Goal: Task Accomplishment & Management: Complete application form

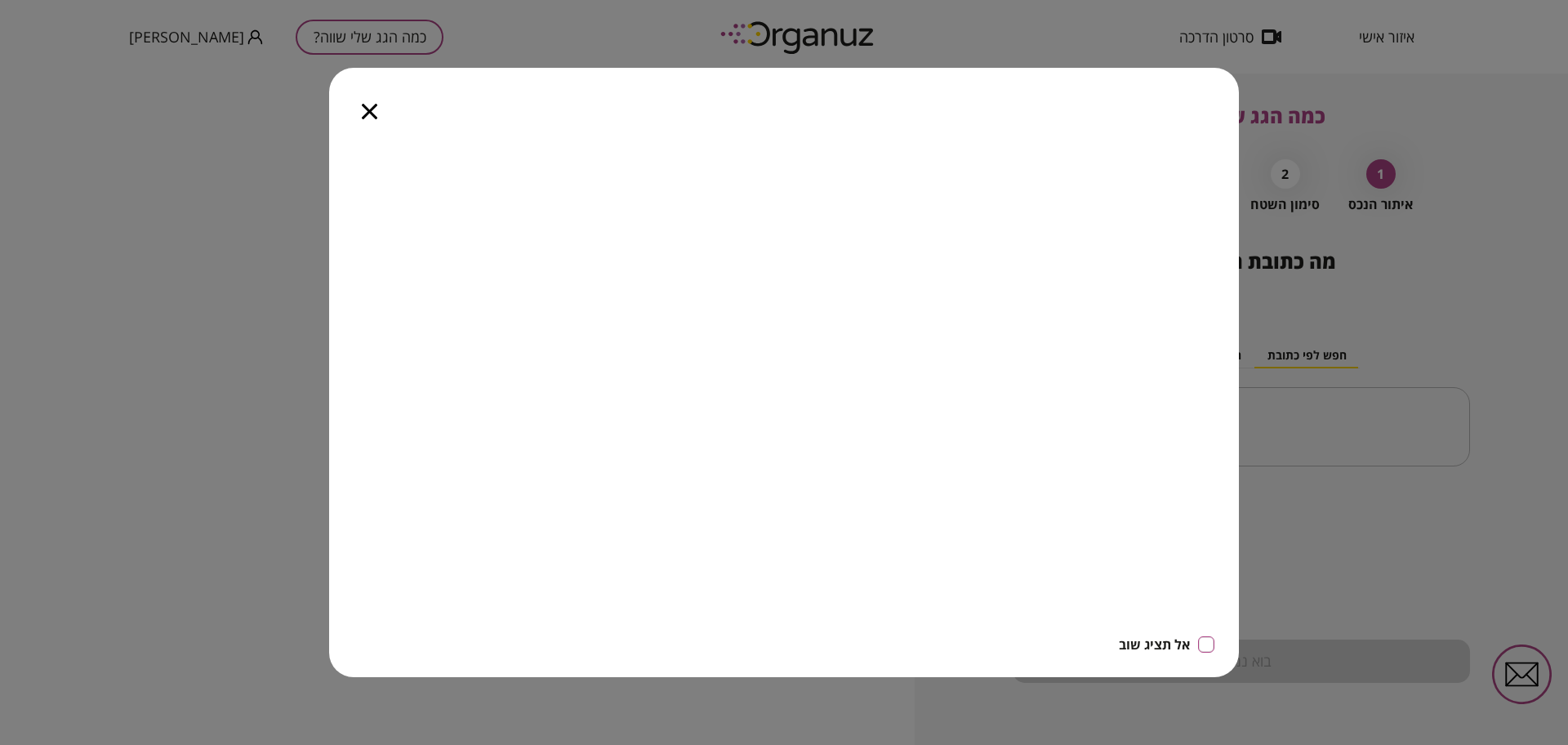
click at [367, 109] on icon "button" at bounding box center [369, 111] width 15 height 15
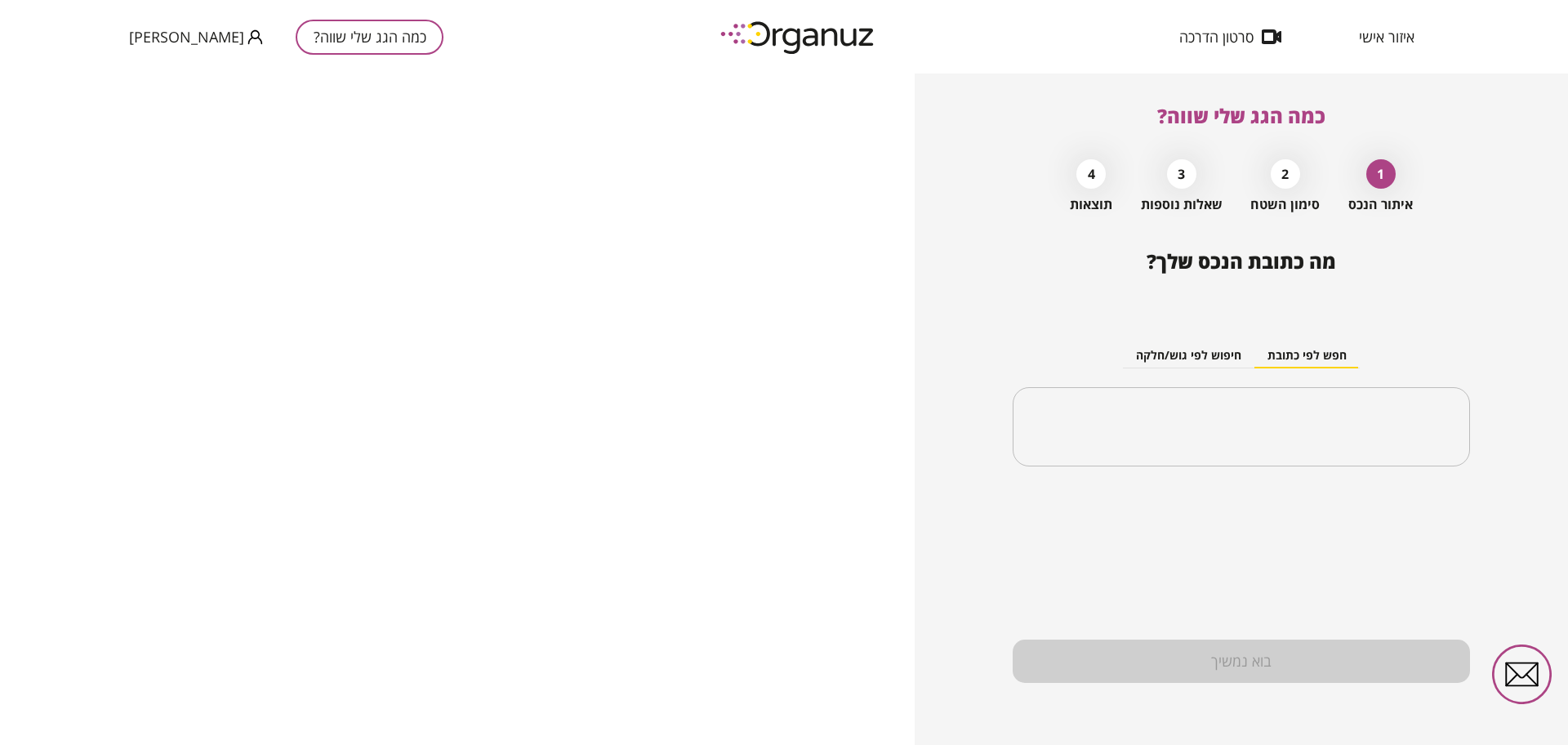
click at [178, 36] on span "[PERSON_NAME]" at bounding box center [187, 36] width 115 height 16
click at [171, 65] on li "התנתק" at bounding box center [160, 68] width 64 height 30
click at [208, 38] on span "הרשמה/ כניסה" at bounding box center [173, 36] width 88 height 16
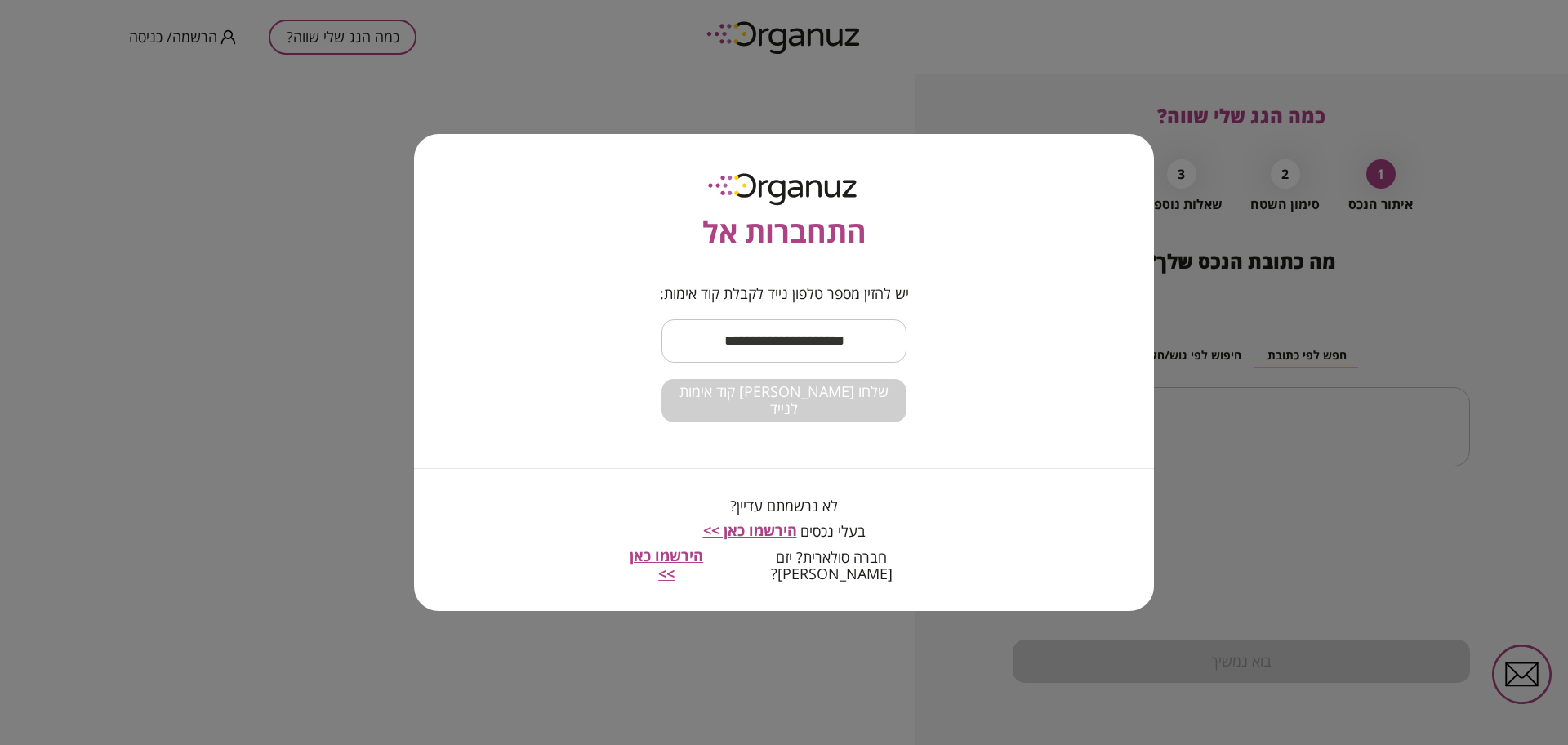
click at [703, 569] on span "הירשמו כאן >>" at bounding box center [666, 564] width 74 height 37
click at [683, 76] on div "התחברות אל יש להזין מספר טלפון נייד לקבלת קוד אימות: ​ שלחו [PERSON_NAME] קוד א…" at bounding box center [784, 372] width 1568 height 745
click at [776, 84] on div "התחברות אל יש להזין מספר טלפון נייד לקבלת קוד אימות: ​ שלחו [PERSON_NAME] קוד א…" at bounding box center [784, 372] width 1568 height 745
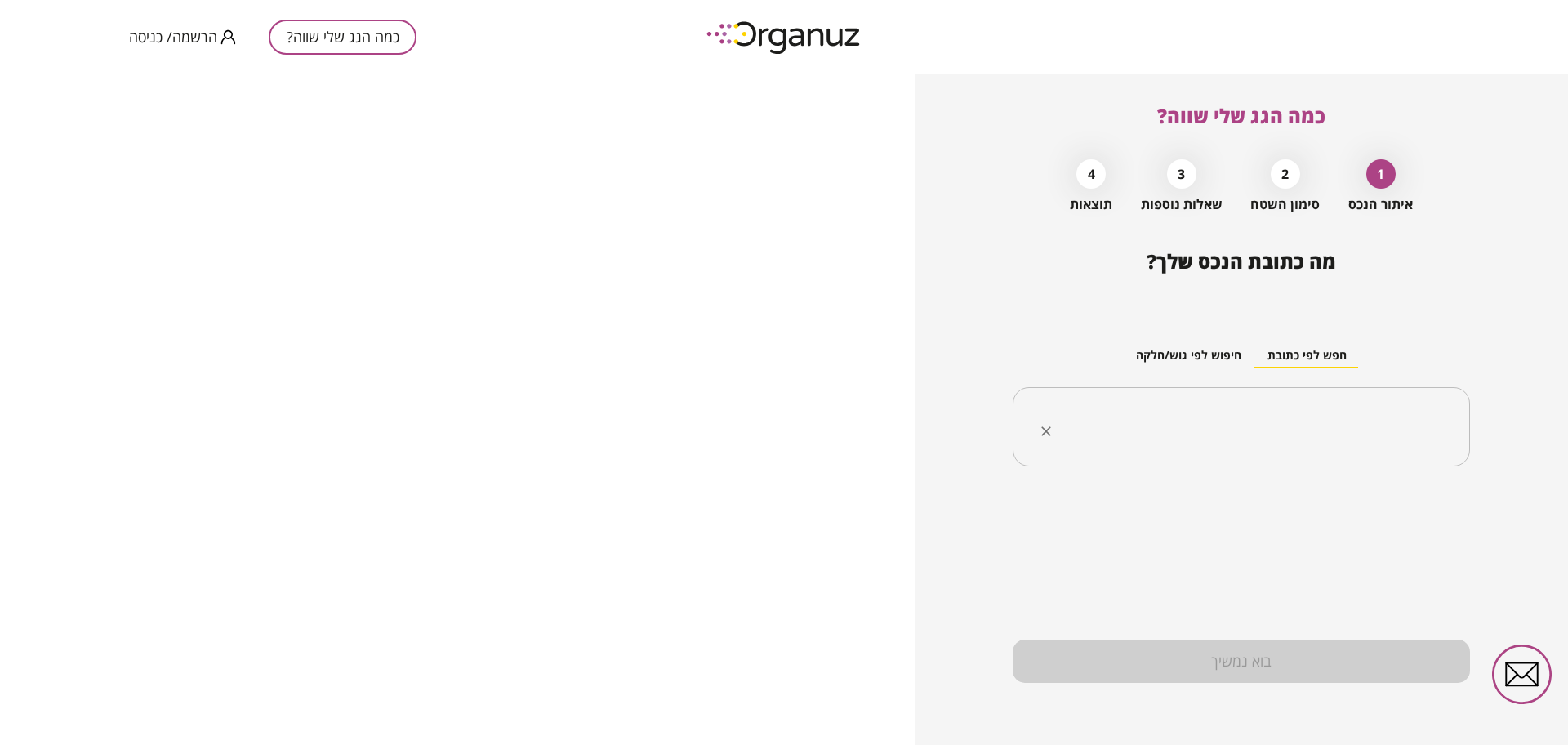
click at [1130, 412] on input "text" at bounding box center [1248, 427] width 406 height 41
